Goal: Complete application form

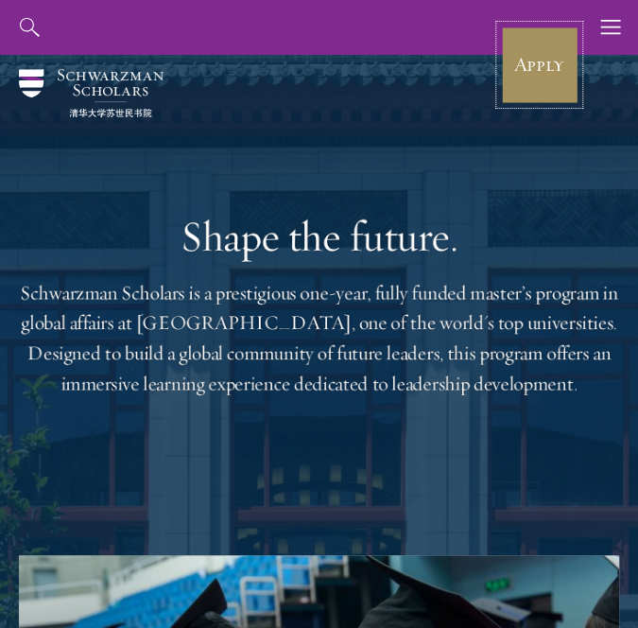
click at [548, 78] on link "Apply" at bounding box center [539, 65] width 78 height 78
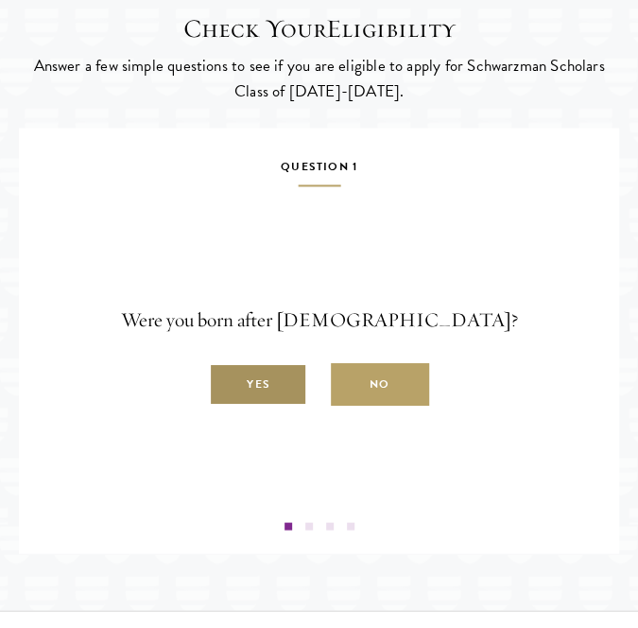
click at [278, 405] on label "Yes" at bounding box center [258, 383] width 98 height 43
click at [226, 382] on input "Yes" at bounding box center [217, 373] width 17 height 17
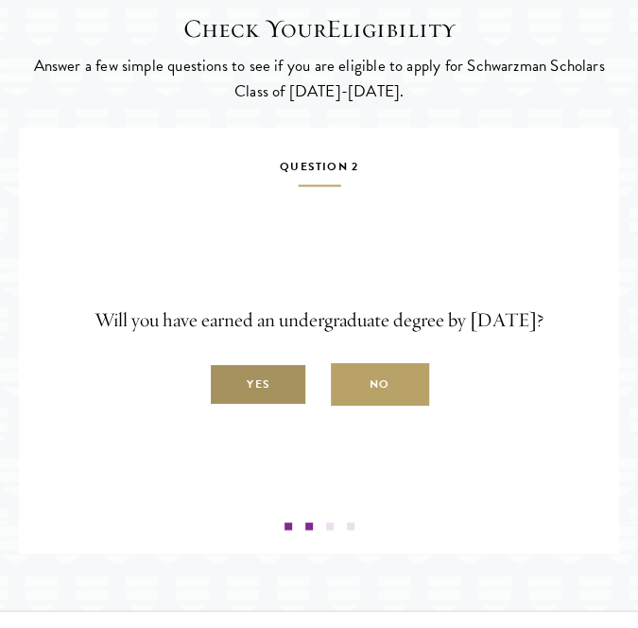
click at [264, 405] on label "Yes" at bounding box center [258, 383] width 98 height 43
click at [226, 382] on input "Yes" at bounding box center [217, 373] width 17 height 17
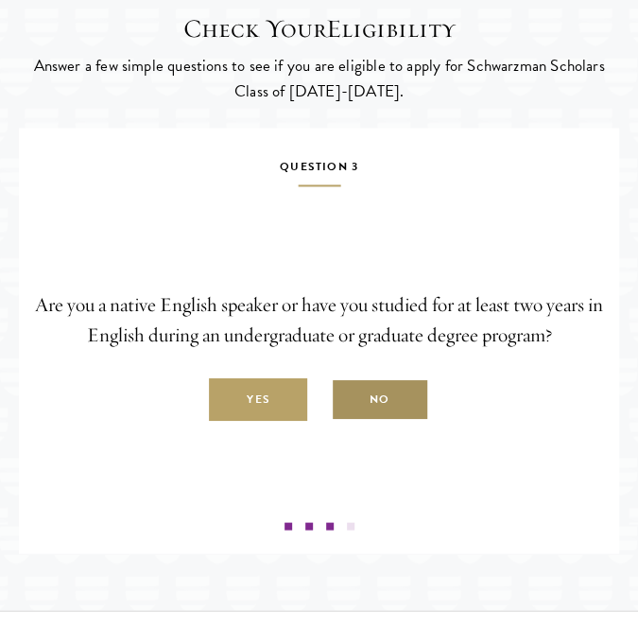
click at [386, 420] on label "No" at bounding box center [380, 398] width 98 height 43
click at [348, 397] on input "No" at bounding box center [339, 388] width 17 height 17
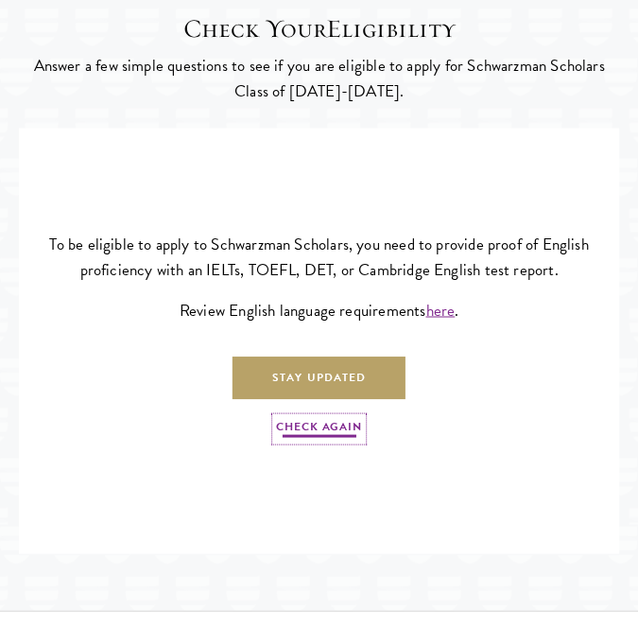
click at [322, 440] on link "Check Again" at bounding box center [318, 428] width 85 height 23
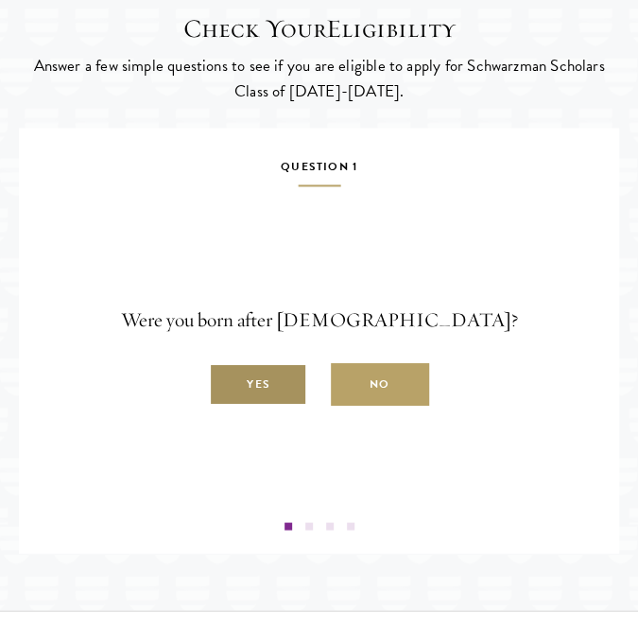
click at [267, 405] on label "Yes" at bounding box center [258, 383] width 98 height 43
click at [226, 382] on input "Yes" at bounding box center [217, 373] width 17 height 17
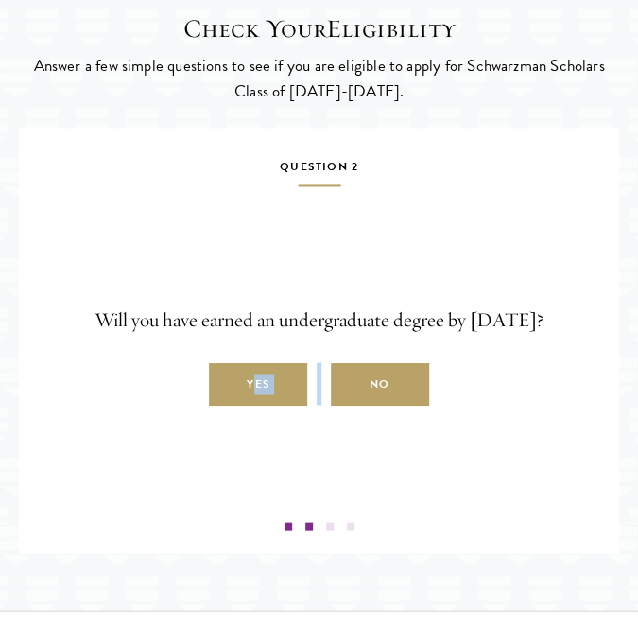
click at [267, 405] on label "Yes" at bounding box center [258, 383] width 98 height 43
click at [226, 382] on input "Yes" at bounding box center [217, 373] width 17 height 17
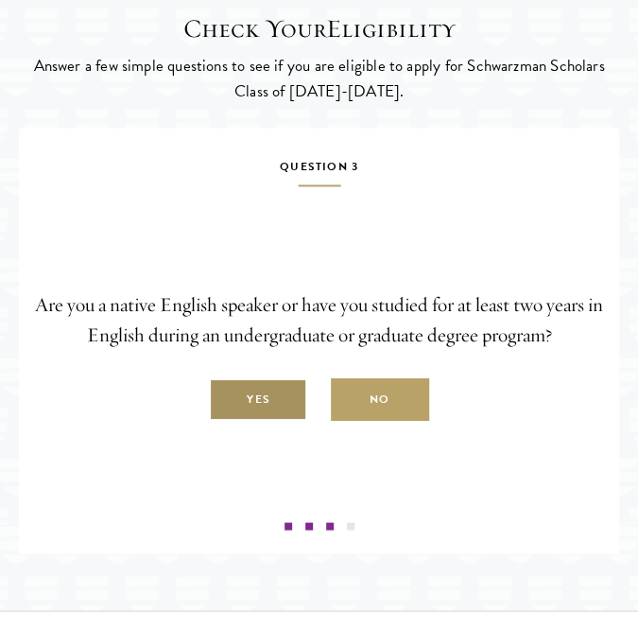
click at [268, 420] on label "Yes" at bounding box center [258, 398] width 98 height 43
click at [226, 397] on input "Yes" at bounding box center [217, 388] width 17 height 17
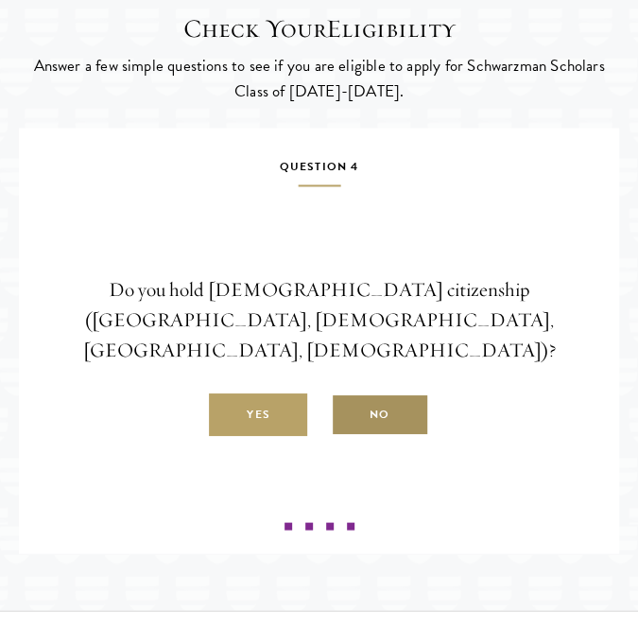
click at [363, 434] on label "No" at bounding box center [380, 413] width 98 height 43
click at [348, 412] on input "No" at bounding box center [339, 403] width 17 height 17
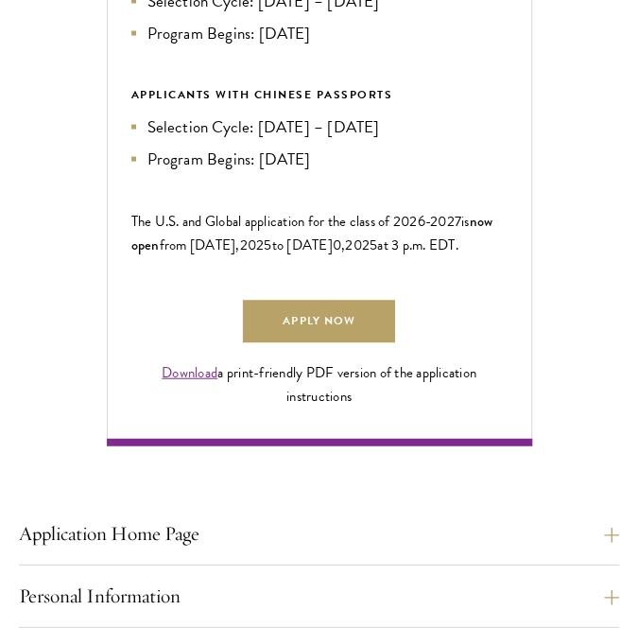
scroll to position [1002, 0]
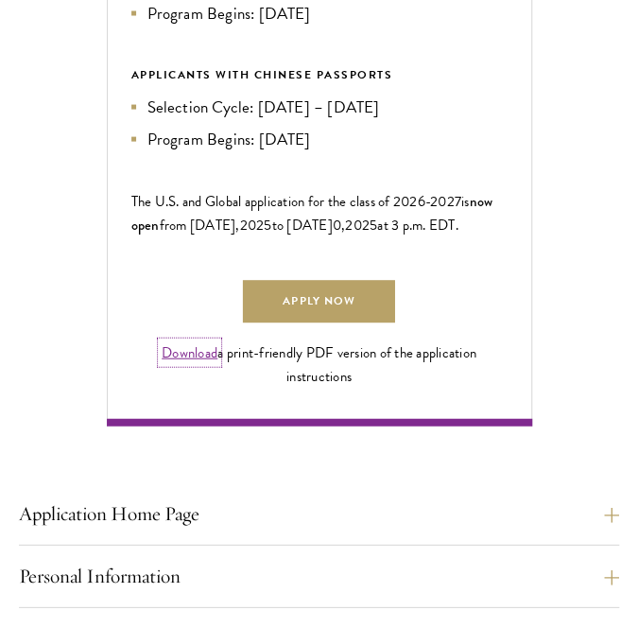
click at [190, 363] on link "Download" at bounding box center [190, 352] width 56 height 21
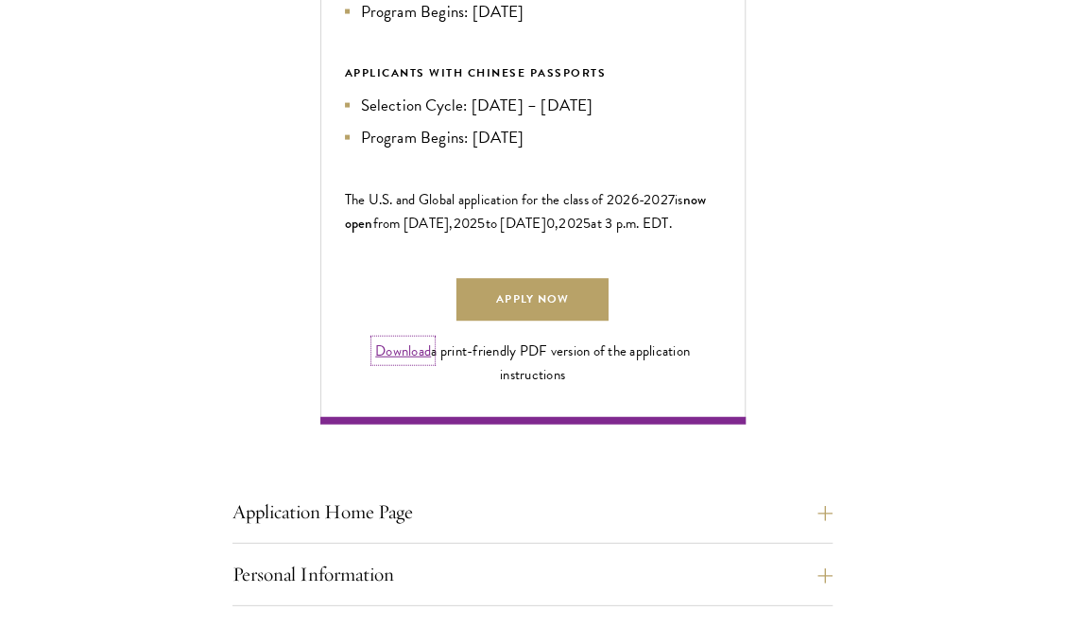
scroll to position [1007, 0]
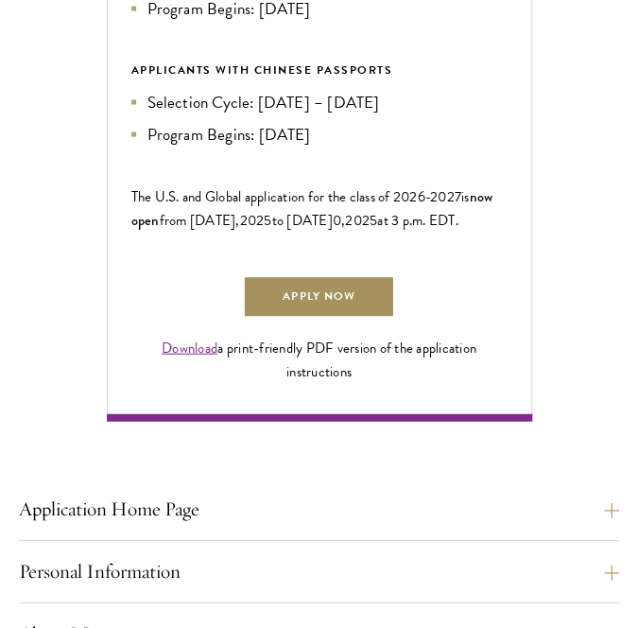
click at [357, 318] on link "Apply Now" at bounding box center [318, 296] width 151 height 43
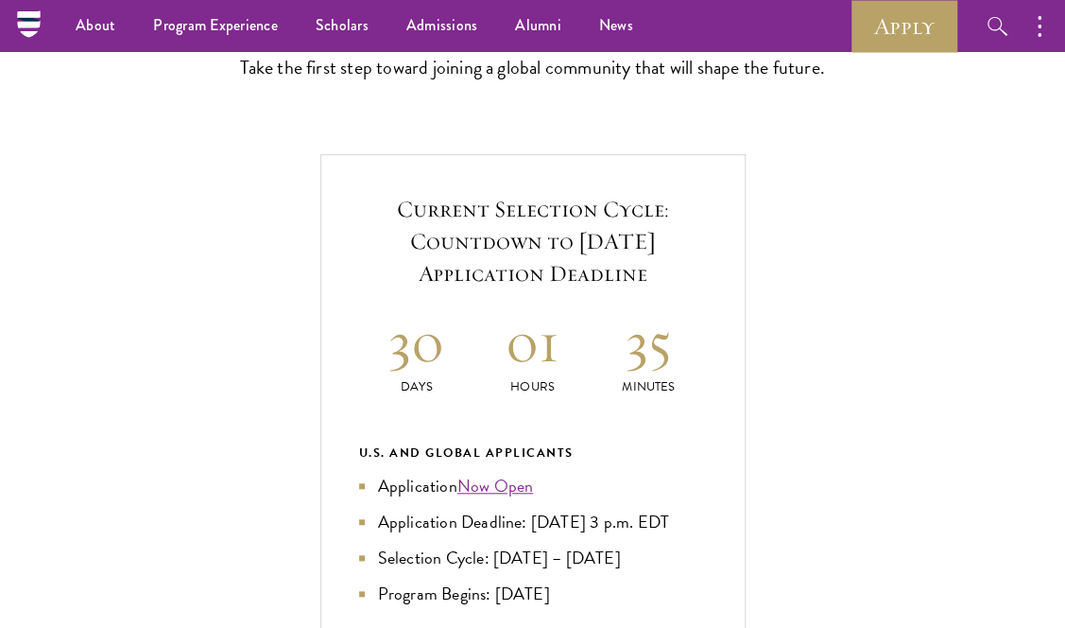
scroll to position [482, 0]
